Goal: Transaction & Acquisition: Purchase product/service

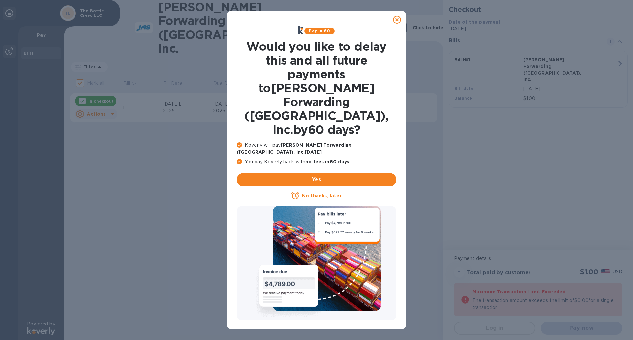
click at [329, 193] on u "No thanks, later" at bounding box center [321, 195] width 39 height 5
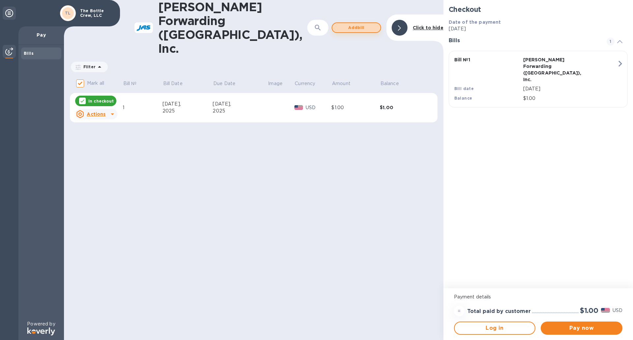
click at [352, 24] on span "Add bill" at bounding box center [356, 28] width 38 height 8
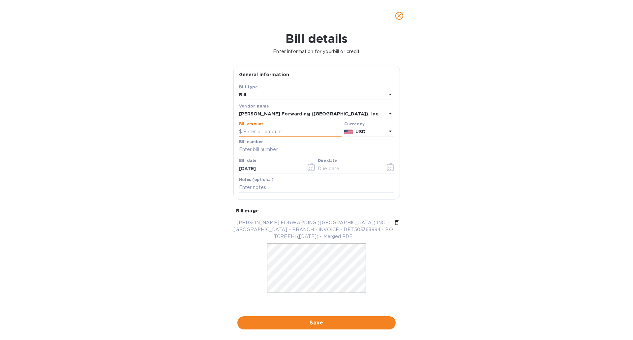
click at [266, 135] on input "text" at bounding box center [290, 132] width 102 height 10
type input "5"
type input "2,421.59"
click at [266, 149] on input "text" at bounding box center [316, 150] width 155 height 10
type input "DET503363994"
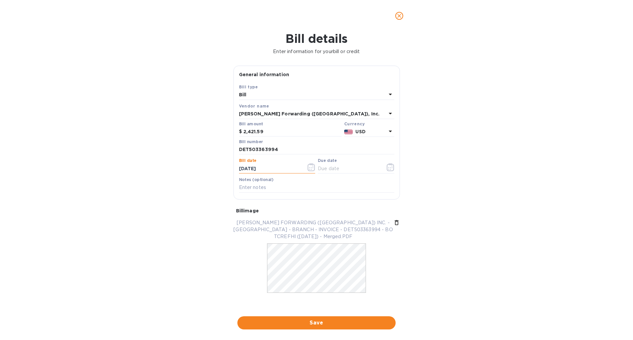
click at [243, 169] on input "[DATE]" at bounding box center [270, 168] width 62 height 10
type input "[DATE]"
click at [330, 170] on input "text" at bounding box center [349, 168] width 62 height 10
type input "[DATE]"
click at [275, 190] on input "text" at bounding box center [316, 188] width 155 height 10
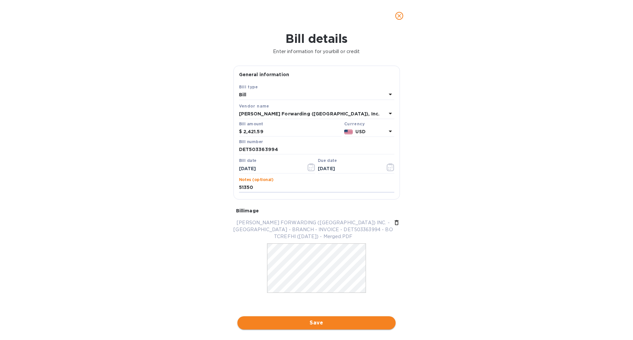
type input "51350"
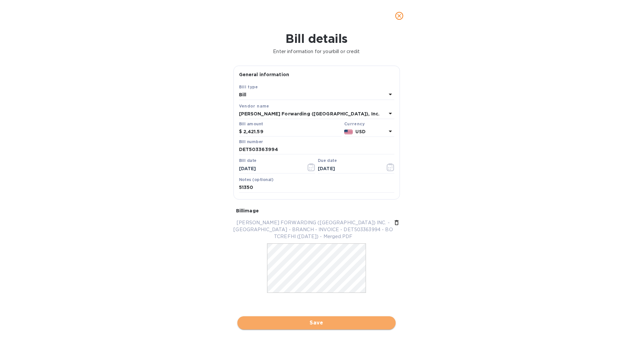
click at [318, 322] on span "Save" at bounding box center [317, 323] width 148 height 8
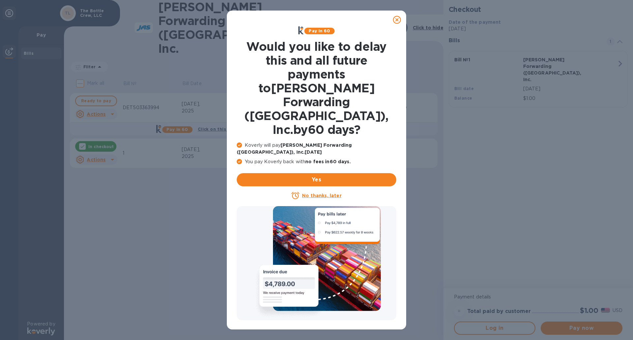
click at [320, 193] on u "No thanks, later" at bounding box center [321, 195] width 39 height 5
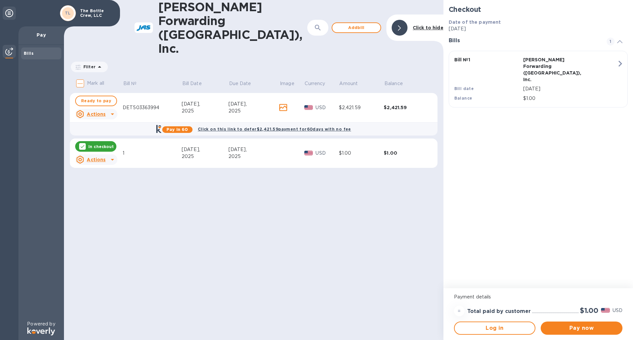
click at [95, 157] on u "Actions" at bounding box center [96, 159] width 19 height 5
click at [103, 175] on b "Delete" at bounding box center [102, 174] width 16 height 5
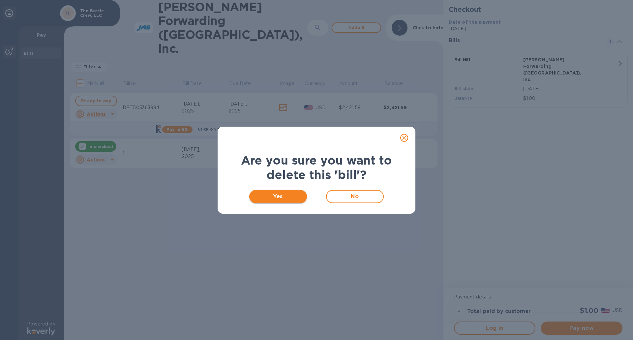
click at [271, 192] on span "Yes" at bounding box center [277, 196] width 47 height 8
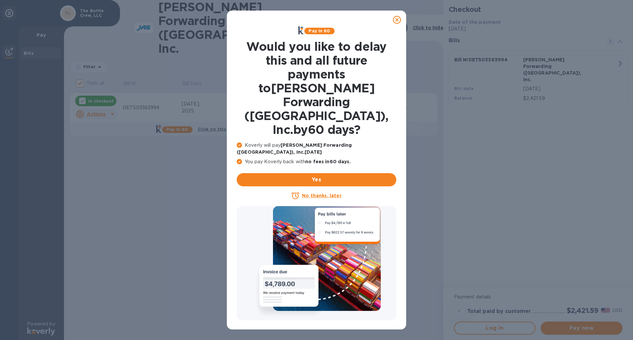
checkbox input "true"
click at [323, 193] on u "No thanks, later" at bounding box center [321, 195] width 39 height 5
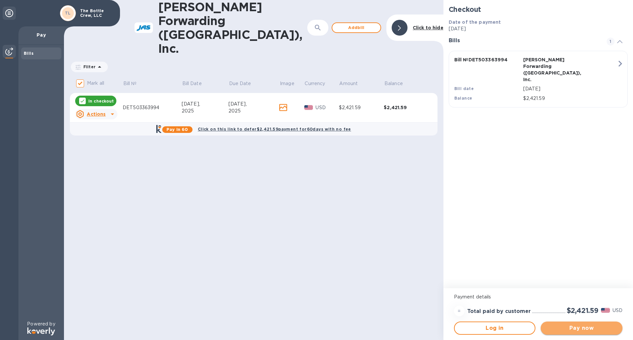
click at [580, 327] on span "Pay now" at bounding box center [581, 328] width 71 height 8
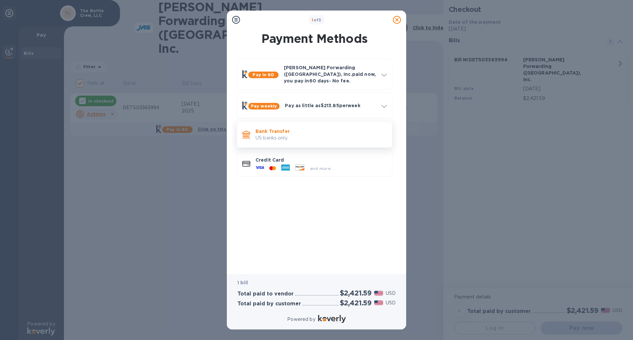
click at [283, 134] on p "US banks only." at bounding box center [320, 137] width 131 height 7
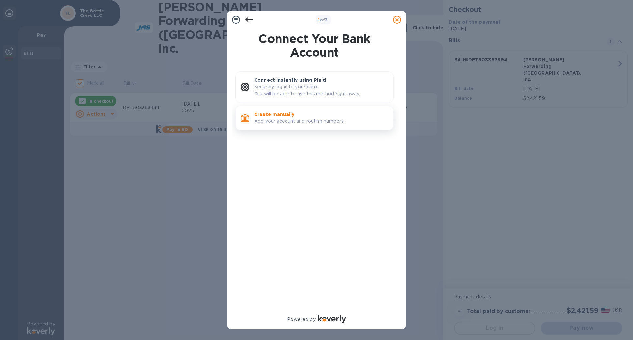
click at [285, 120] on p "Add your account and routing numbers." at bounding box center [321, 121] width 134 height 7
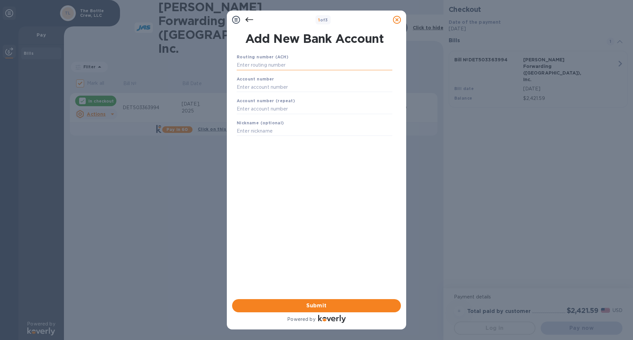
click at [279, 67] on input "text" at bounding box center [315, 65] width 156 height 10
type input "072414064"
click at [272, 94] on input "text" at bounding box center [315, 95] width 156 height 10
type input "80115017"
click at [272, 115] on input "text" at bounding box center [315, 117] width 156 height 10
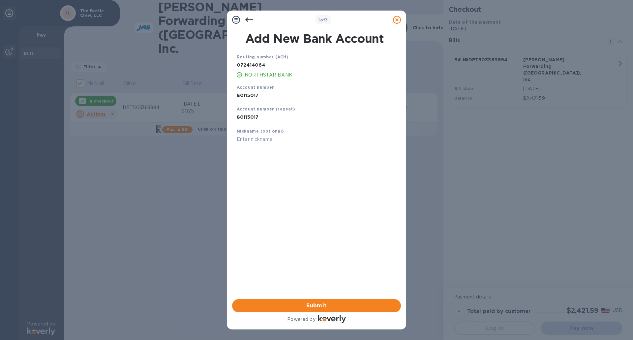
type input "80115017"
click at [274, 139] on input "text" at bounding box center [315, 139] width 156 height 10
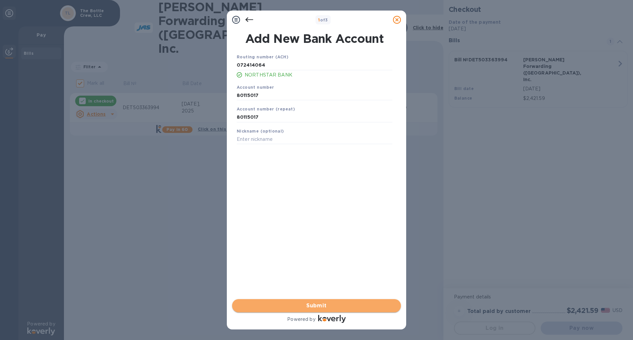
click at [329, 305] on span "Submit" at bounding box center [316, 306] width 158 height 8
